Goal: Task Accomplishment & Management: Use online tool/utility

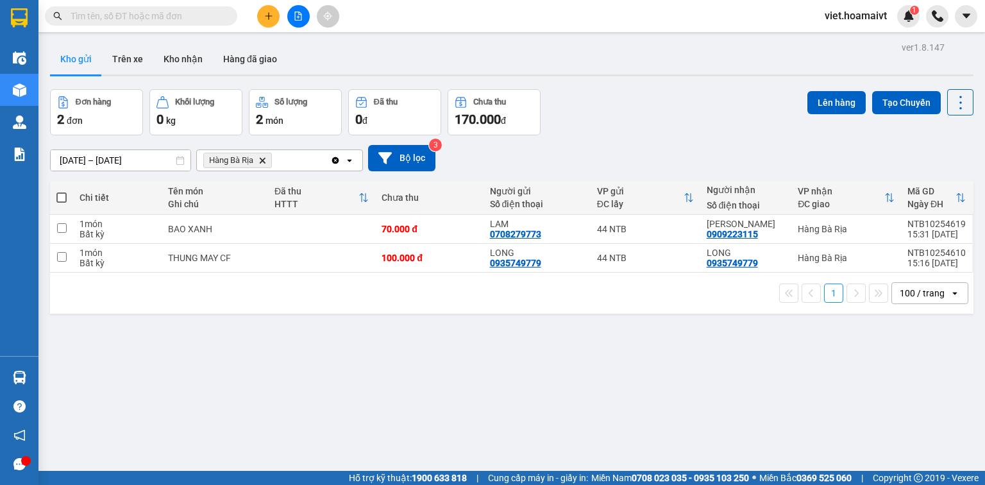
click at [179, 15] on input "text" at bounding box center [146, 16] width 151 height 14
click at [178, 15] on input "text" at bounding box center [146, 16] width 151 height 14
click at [621, 141] on div "[DATE] – [DATE] Press the down arrow key to interact with the calendar and sele…" at bounding box center [512, 158] width 924 height 46
click at [635, 123] on div "Đơn hàng 2 đơn Khối lượng 0 kg Số lượng 2 món Đã thu 0 đ Chưa thu 170.000 đ Lên…" at bounding box center [512, 112] width 924 height 46
click at [264, 160] on icon "Delete" at bounding box center [263, 161] width 8 height 8
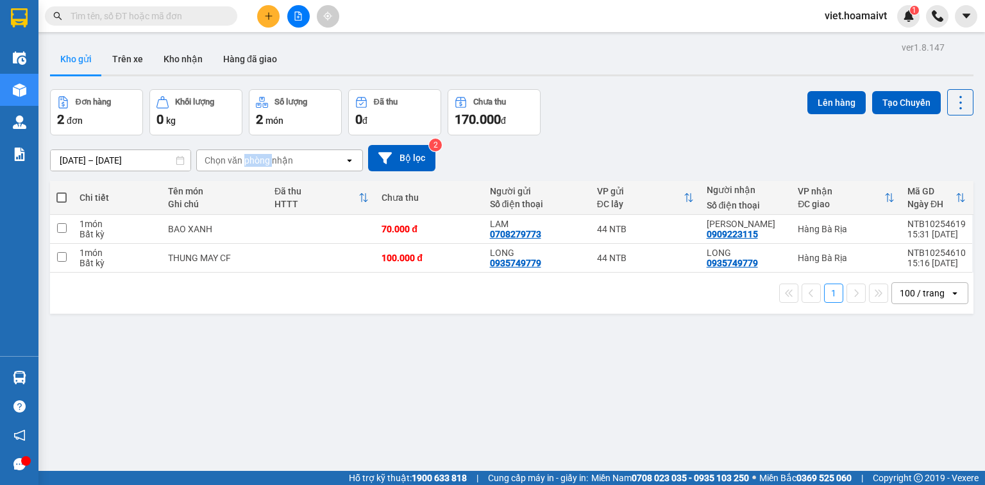
click at [264, 160] on div "Chọn văn phòng nhận" at bounding box center [249, 160] width 89 height 13
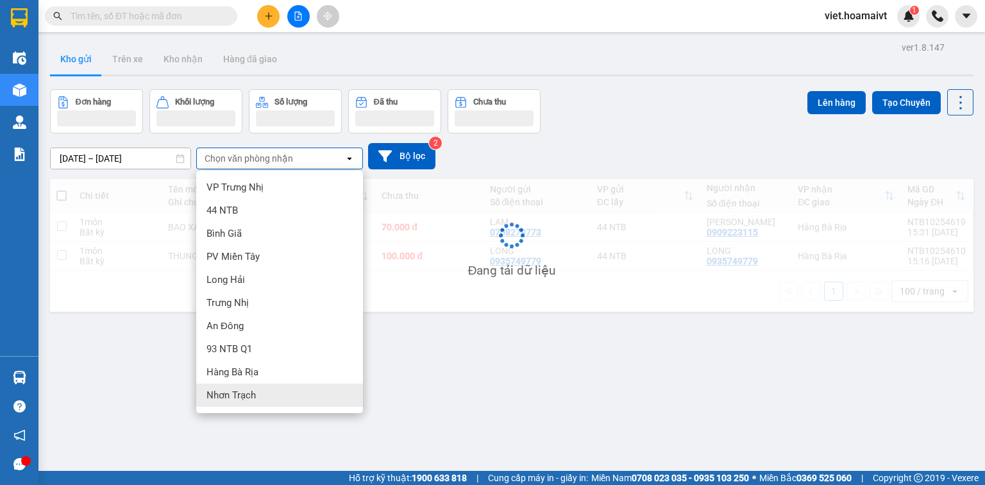
scroll to position [67, 0]
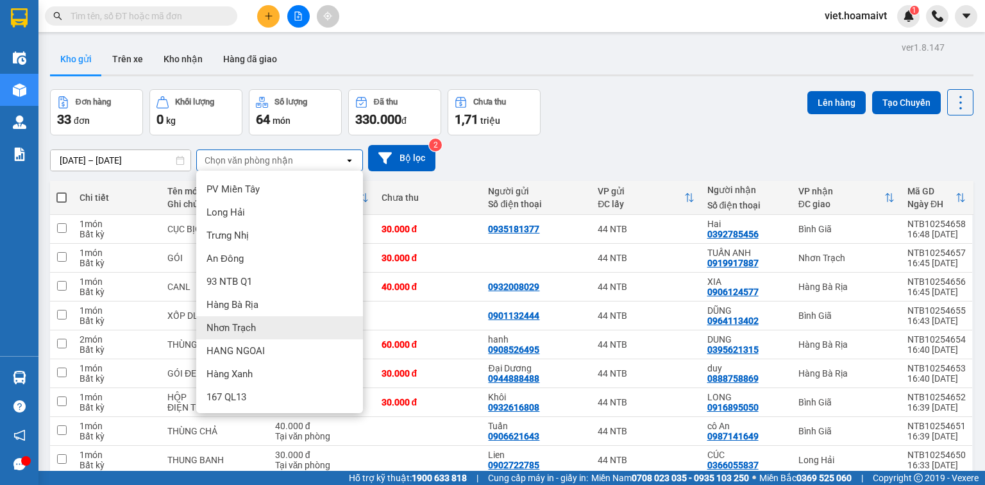
click at [281, 308] on div "Hàng Bà Rịa" at bounding box center [279, 304] width 167 height 23
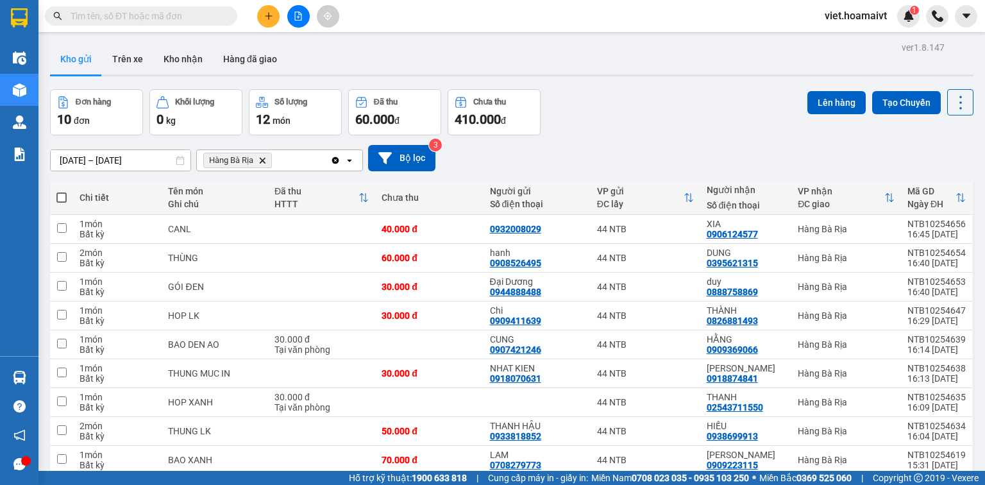
click at [742, 166] on div "[DATE] – [DATE] Press the down arrow key to interact with the calendar and sele…" at bounding box center [512, 158] width 924 height 26
click at [733, 158] on div "[DATE] – [DATE] Press the down arrow key to interact with the calendar and sele…" at bounding box center [512, 158] width 924 height 26
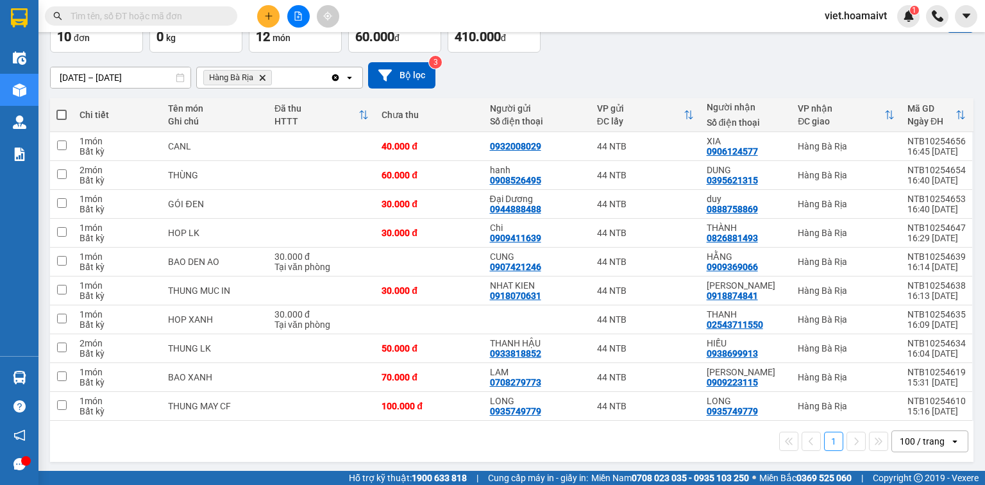
click at [615, 451] on div "1 100 / trang open" at bounding box center [512, 441] width 924 height 41
click at [615, 450] on div "1 100 / trang open" at bounding box center [512, 441] width 924 height 41
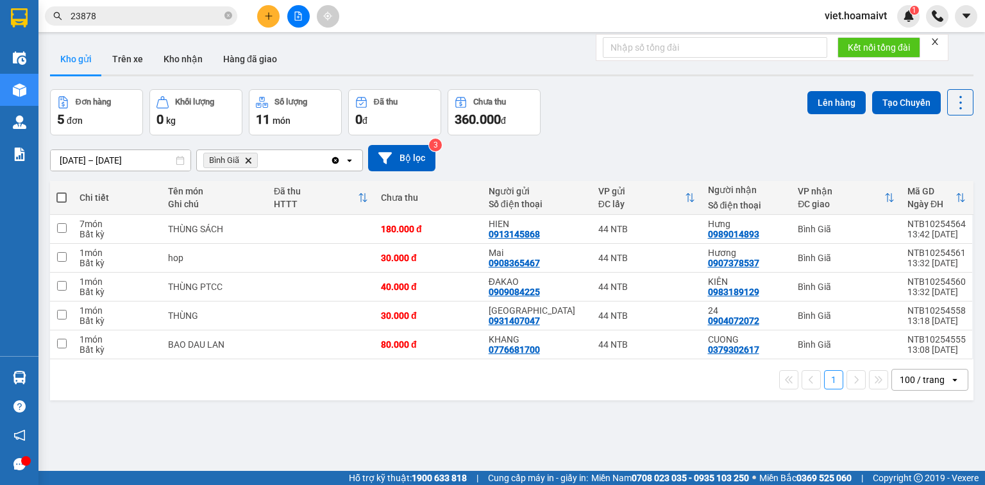
scroll to position [51, 0]
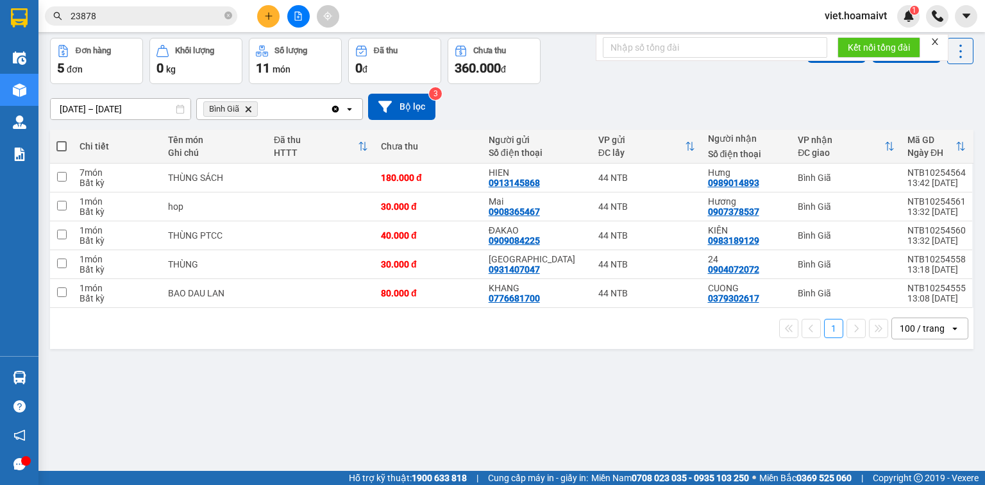
click at [245, 112] on icon "Delete" at bounding box center [248, 109] width 8 height 8
click at [244, 111] on div "Chọn văn phòng nhận" at bounding box center [249, 109] width 89 height 13
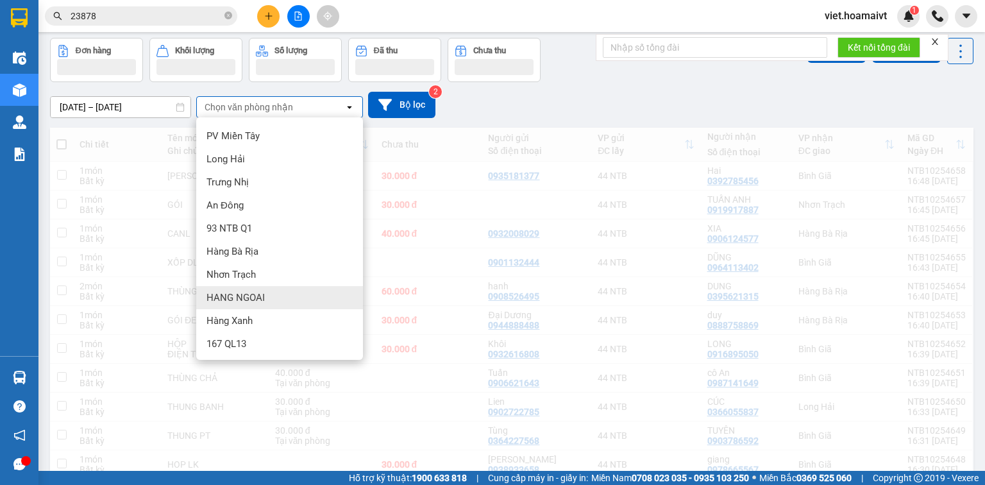
scroll to position [110, 0]
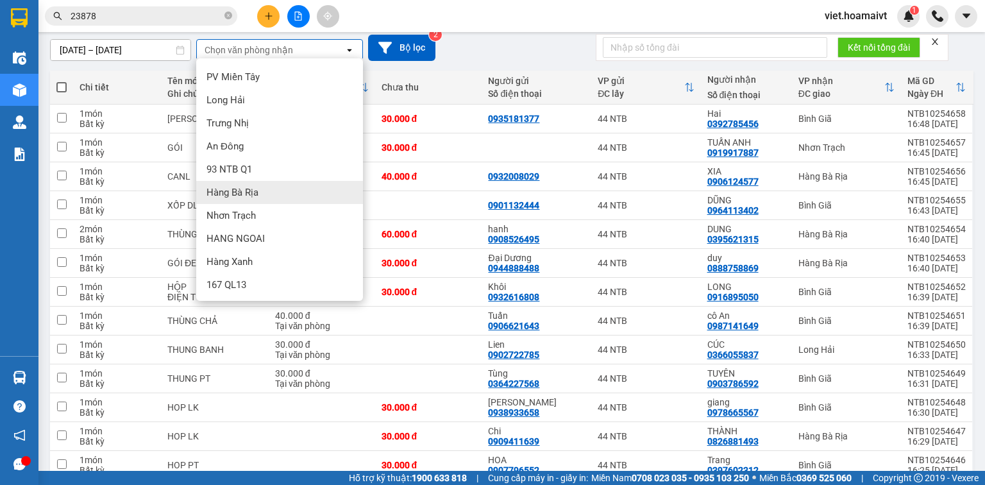
click at [294, 200] on div "Hàng Bà Rịa" at bounding box center [279, 192] width 167 height 23
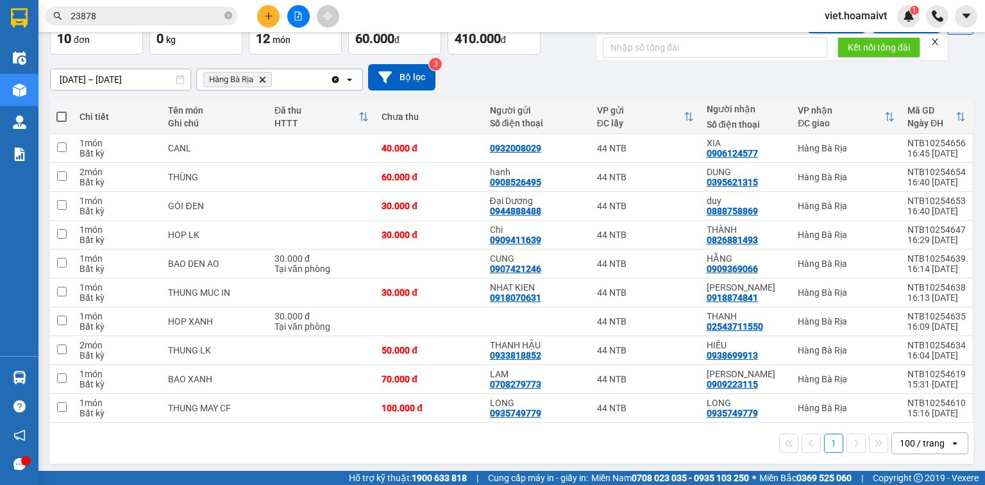
scroll to position [83, 0]
